Goal: Navigation & Orientation: Find specific page/section

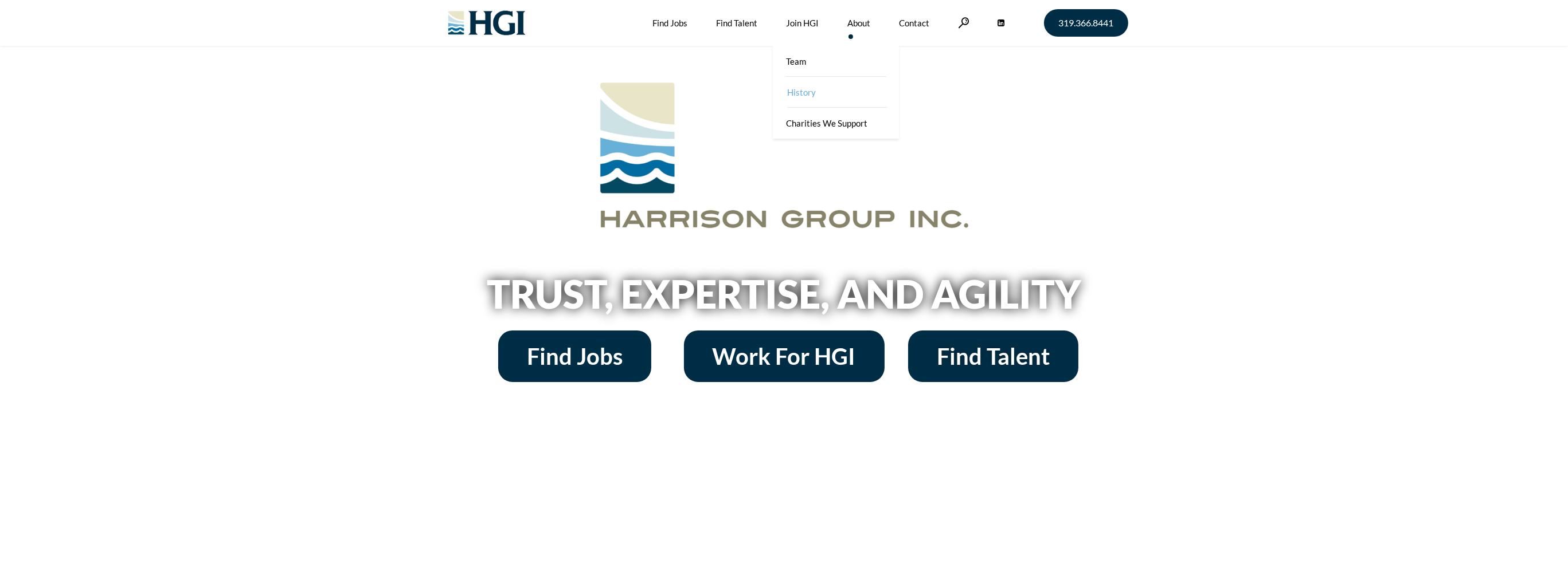
click at [846, 93] on link "History" at bounding box center [837, 92] width 126 height 31
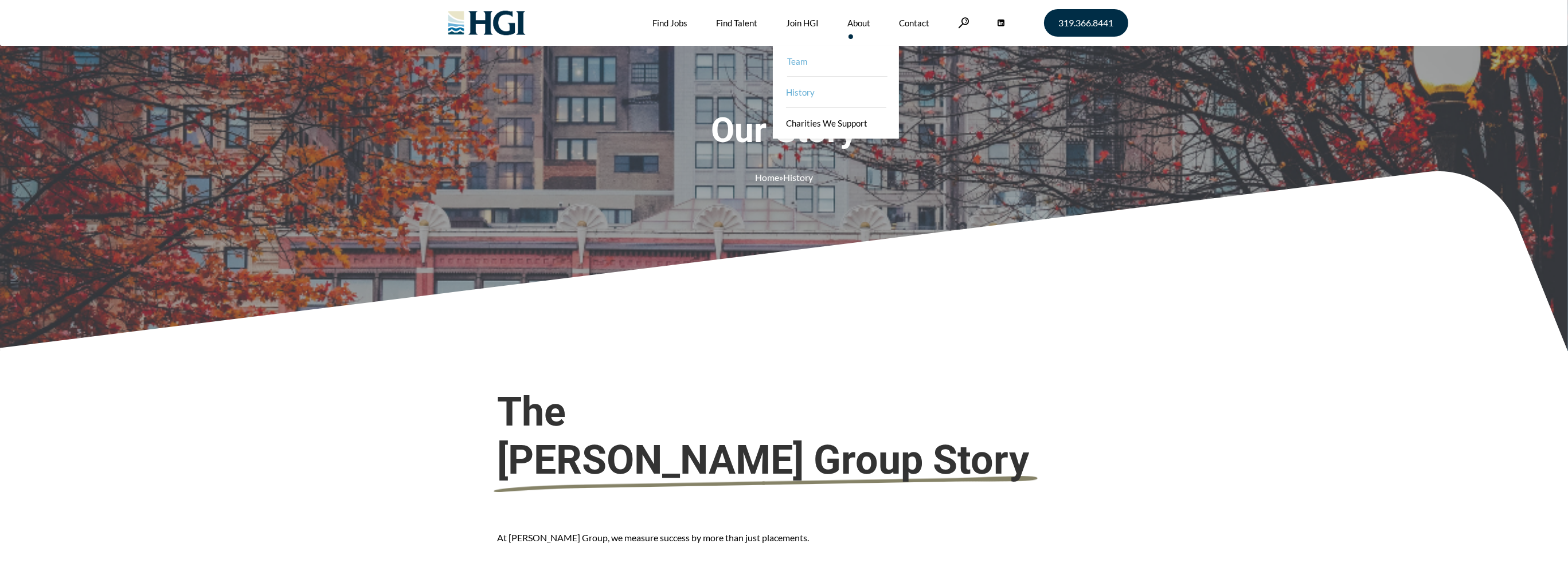
click at [804, 59] on link "Team" at bounding box center [837, 61] width 126 height 31
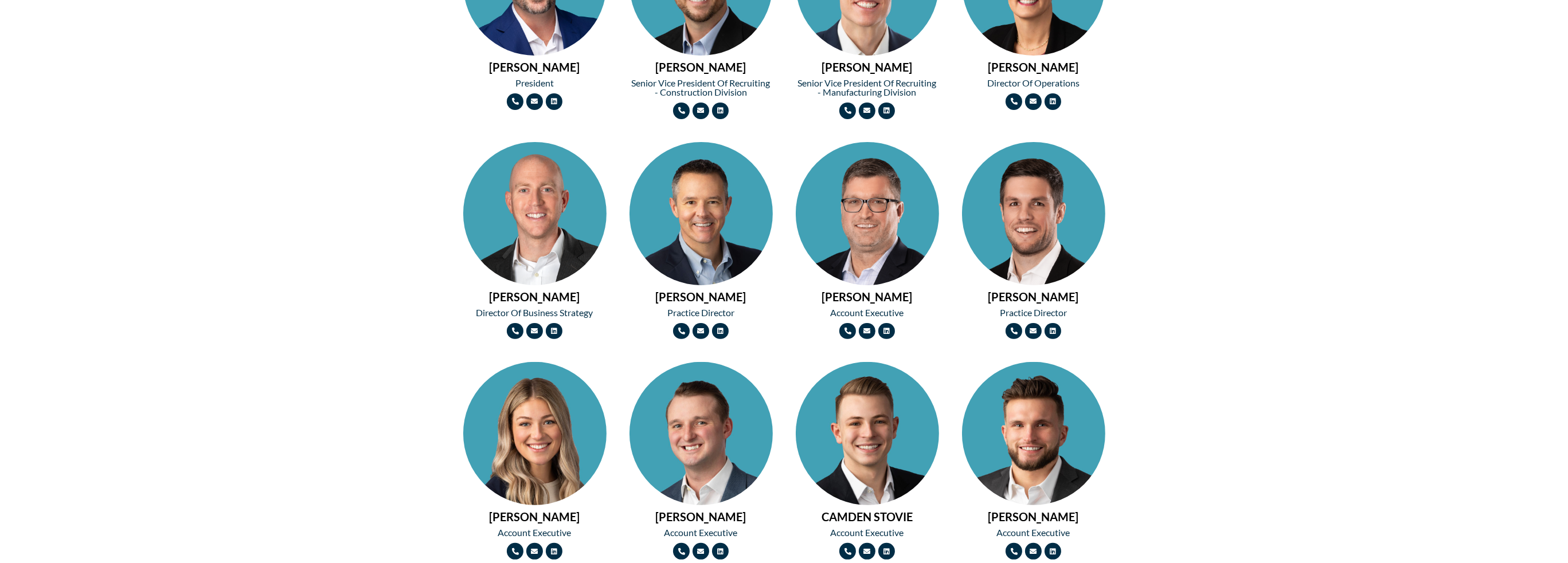
scroll to position [695, 0]
